Goal: Book appointment/travel/reservation

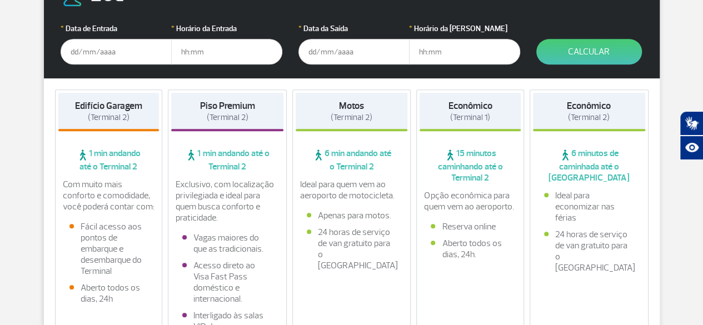
click at [117, 56] on input "text" at bounding box center [116, 52] width 111 height 26
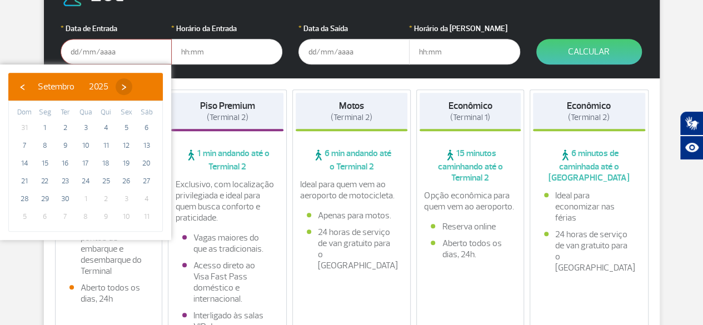
click at [132, 89] on span "›" at bounding box center [124, 86] width 17 height 17
click at [108, 124] on span "2" at bounding box center [106, 128] width 18 height 18
type input "[DATE]"
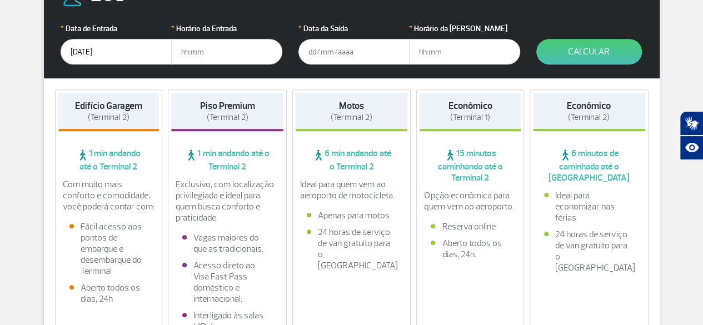
click at [182, 52] on input "text" at bounding box center [226, 52] width 111 height 26
type input "11:00"
click at [327, 45] on input "text" at bounding box center [353, 52] width 111 height 26
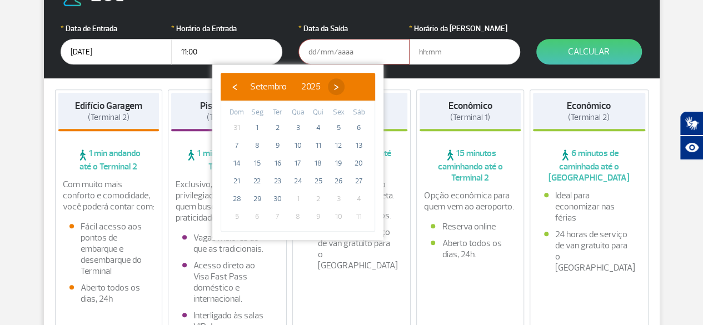
click at [344, 85] on span "›" at bounding box center [336, 86] width 17 height 17
click at [252, 142] on span "6" at bounding box center [257, 146] width 18 height 18
type input "[DATE]"
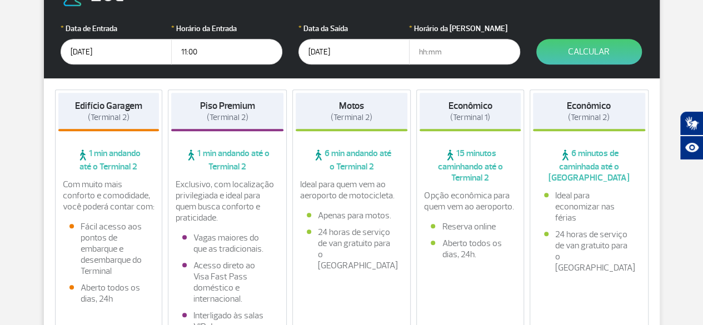
click at [423, 48] on input "text" at bounding box center [464, 52] width 111 height 26
type input "17:00"
click at [559, 57] on button "Calcular" at bounding box center [589, 52] width 106 height 26
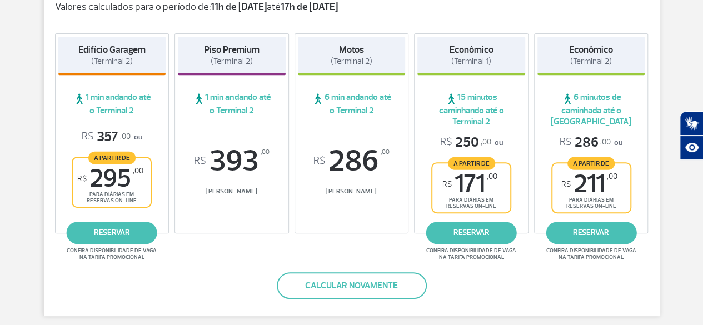
scroll to position [210, 0]
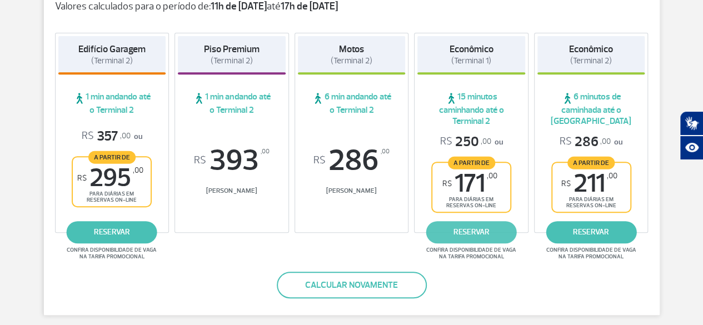
click at [472, 236] on link "reservar" at bounding box center [471, 232] width 91 height 22
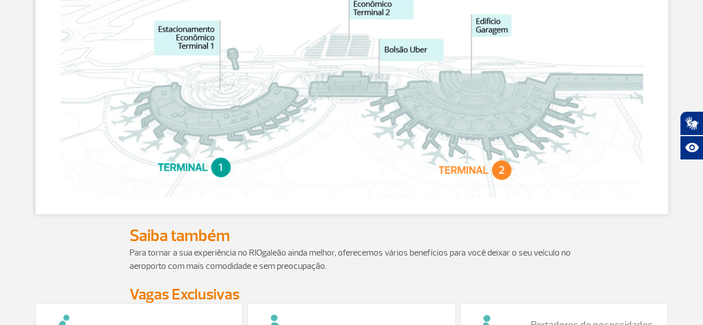
scroll to position [650, 0]
